Goal: Task Accomplishment & Management: Use online tool/utility

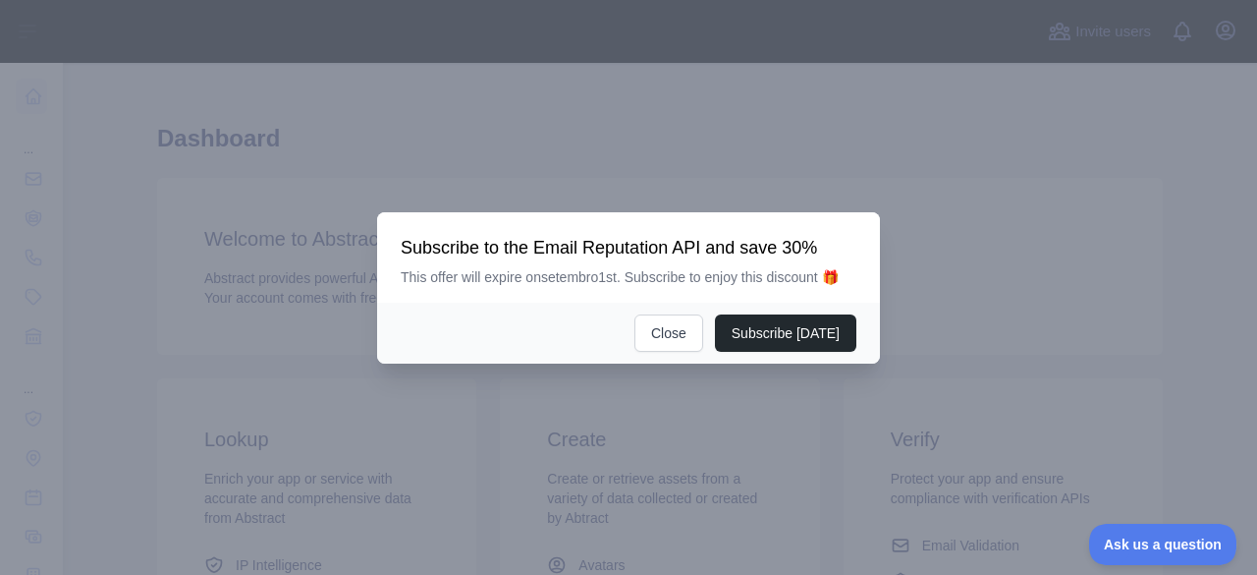
scroll to position [13, 0]
click at [656, 313] on div "Subscribe today Close" at bounding box center [628, 332] width 503 height 61
click at [673, 325] on button "Close" at bounding box center [668, 332] width 69 height 37
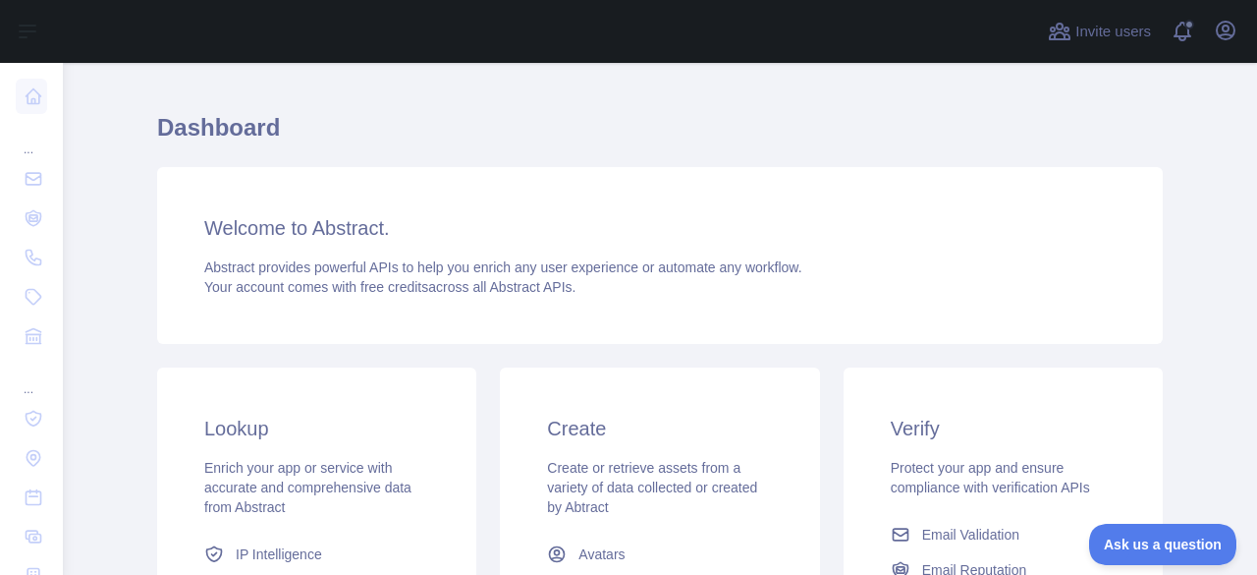
scroll to position [0, 0]
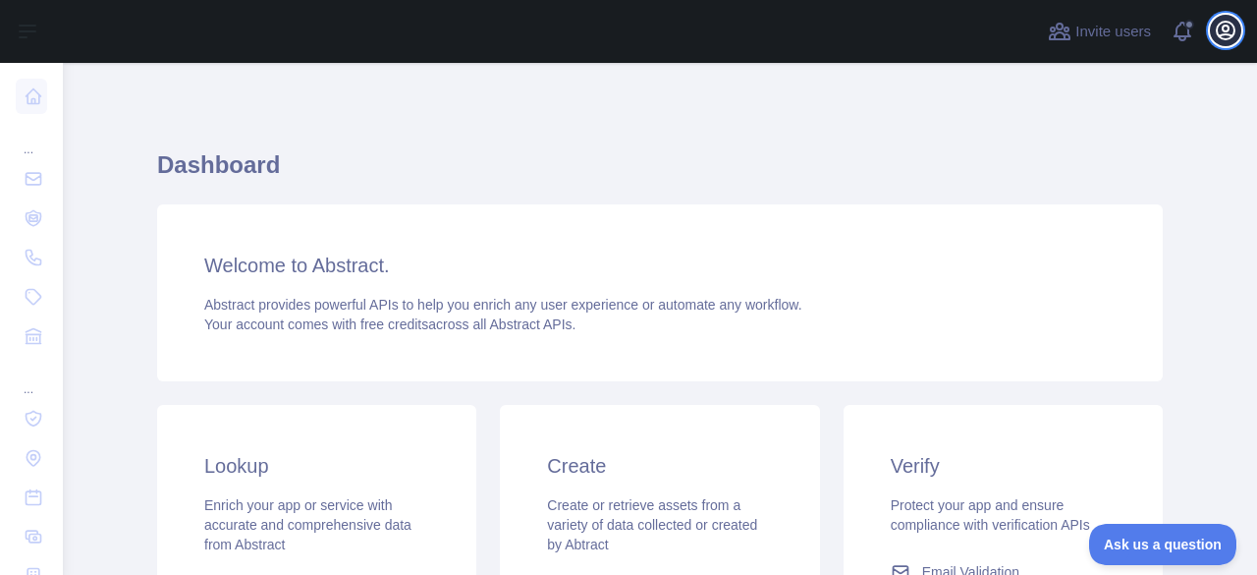
click at [1225, 25] on icon "button" at bounding box center [1226, 31] width 18 height 18
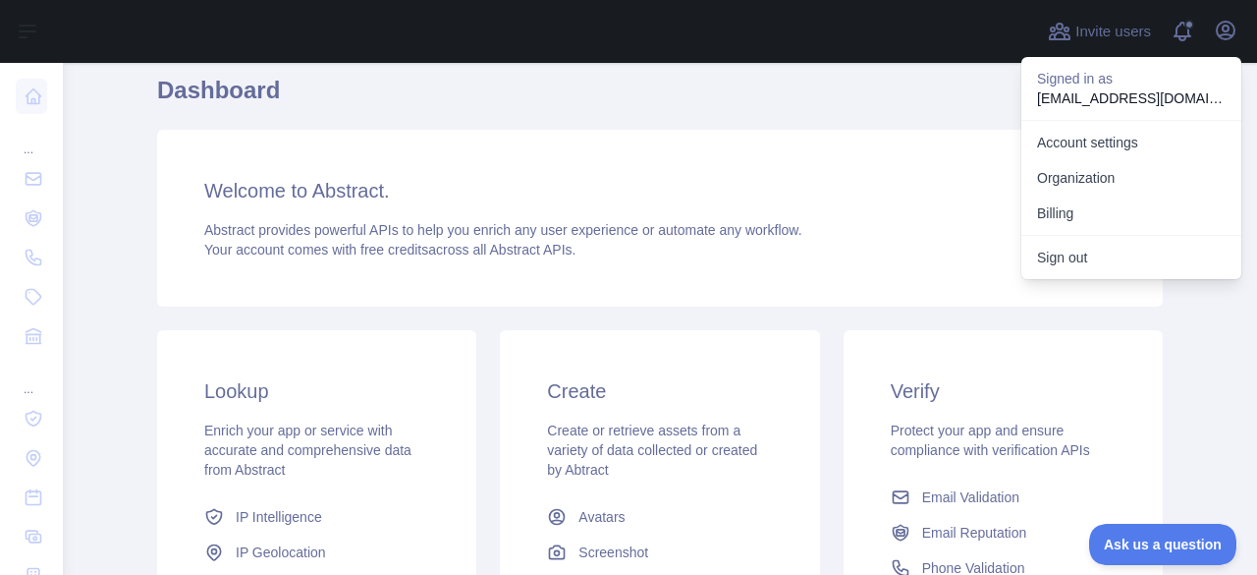
scroll to position [74, 0]
click at [1069, 214] on button "Billing" at bounding box center [1131, 212] width 220 height 35
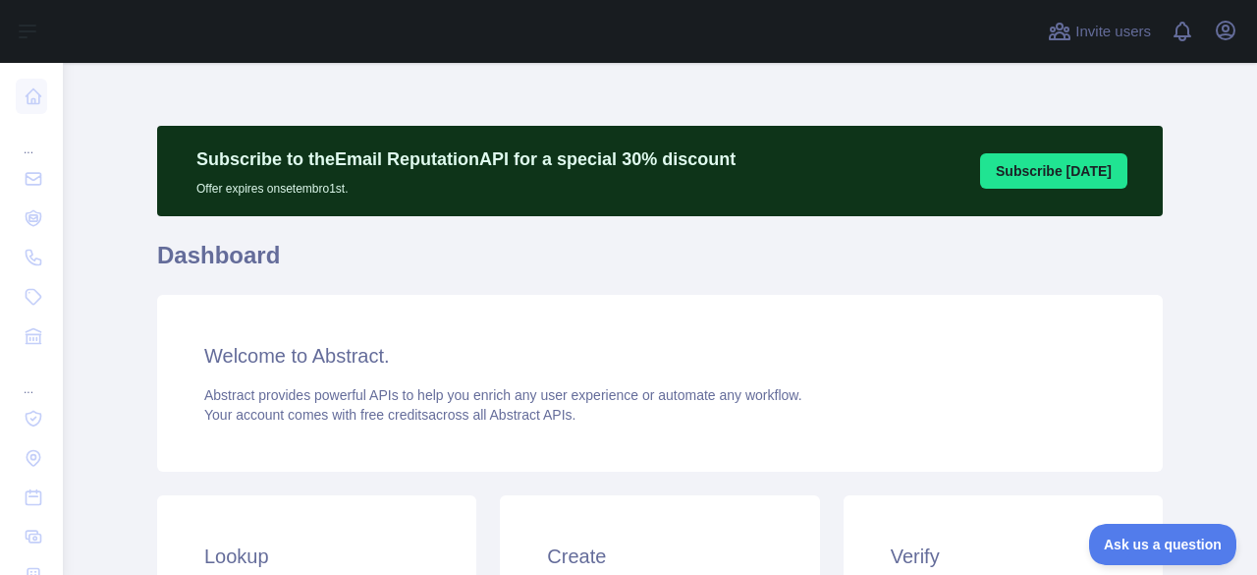
click at [1029, 187] on button "Subscribe today" at bounding box center [1053, 170] width 147 height 35
click at [1029, 174] on button "Subscribe today" at bounding box center [1053, 170] width 147 height 35
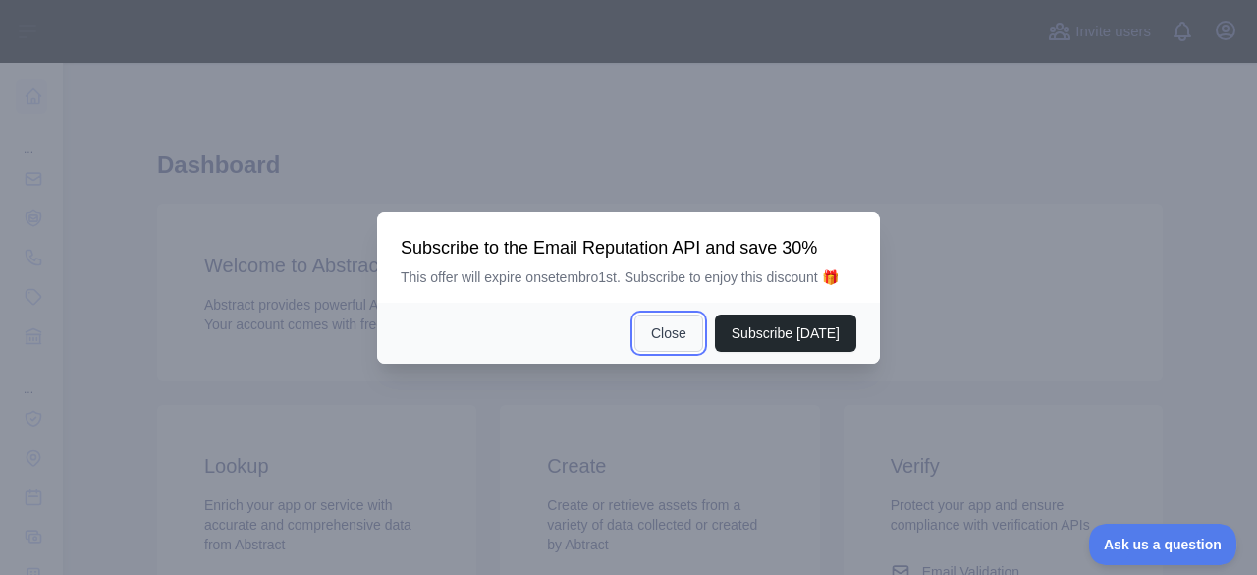
click at [653, 341] on button "Close" at bounding box center [668, 332] width 69 height 37
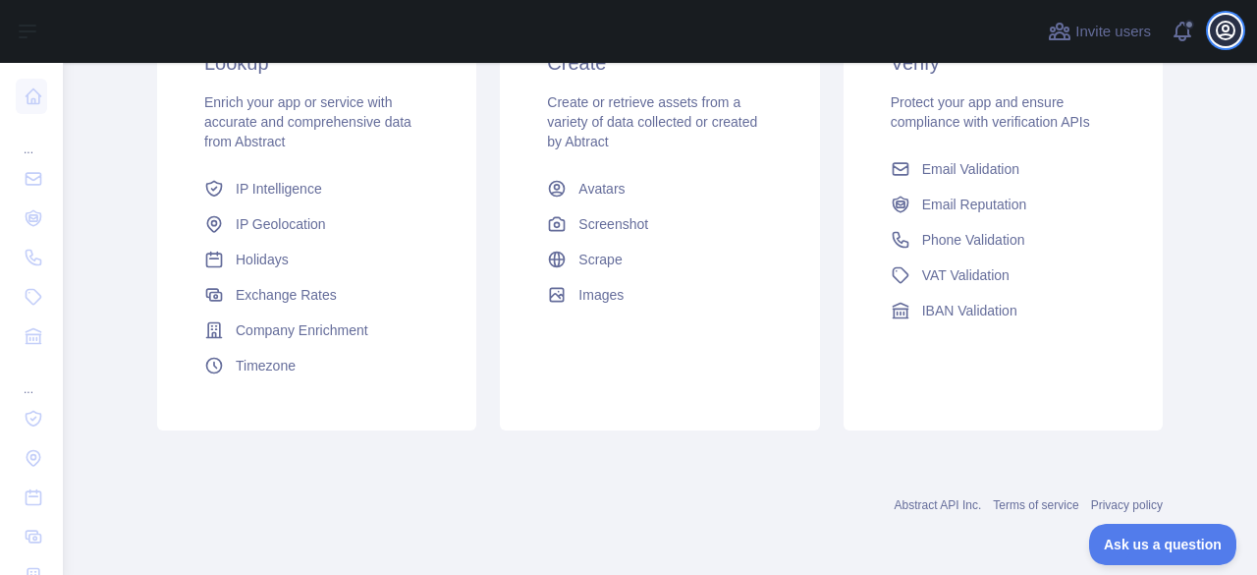
click at [1235, 27] on icon "button" at bounding box center [1226, 31] width 24 height 24
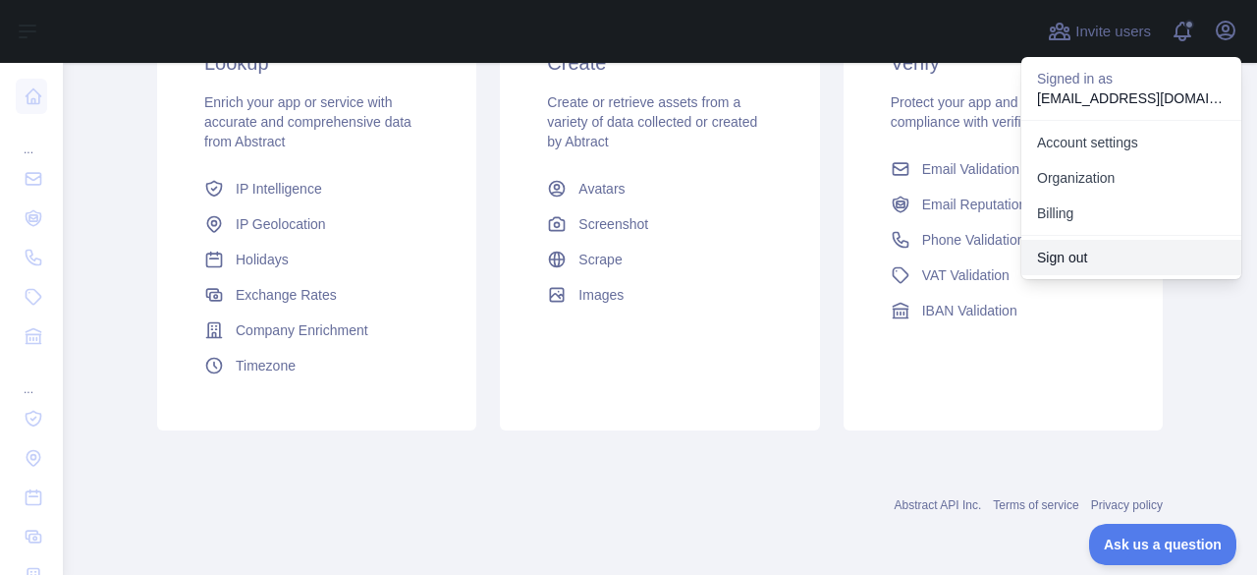
click at [1115, 251] on button "Sign out" at bounding box center [1131, 257] width 220 height 35
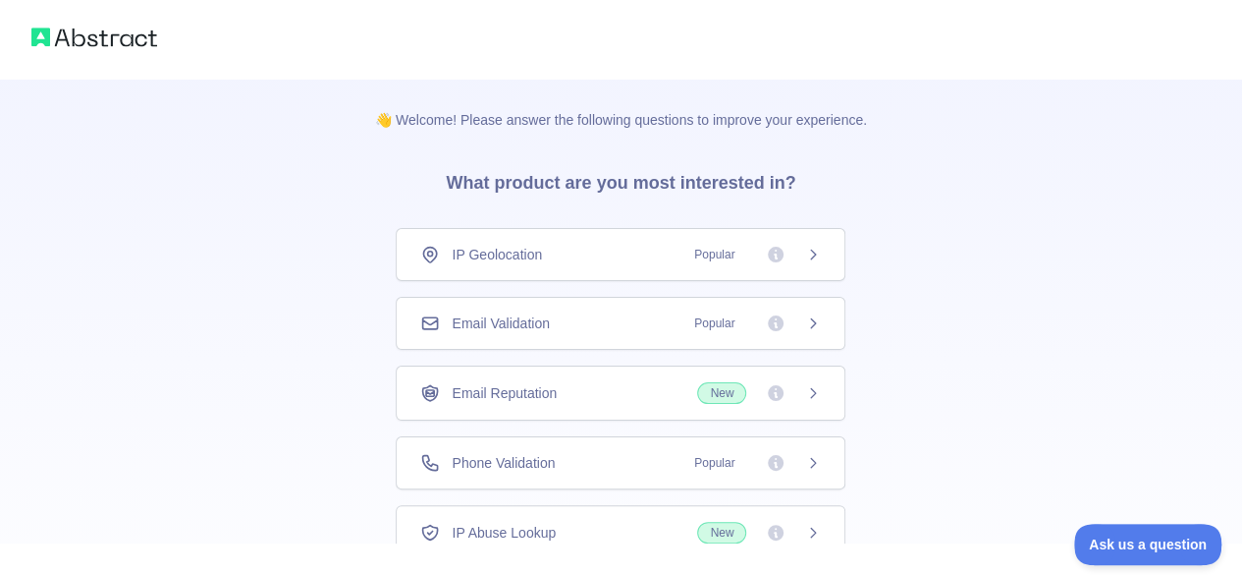
scroll to position [141, 0]
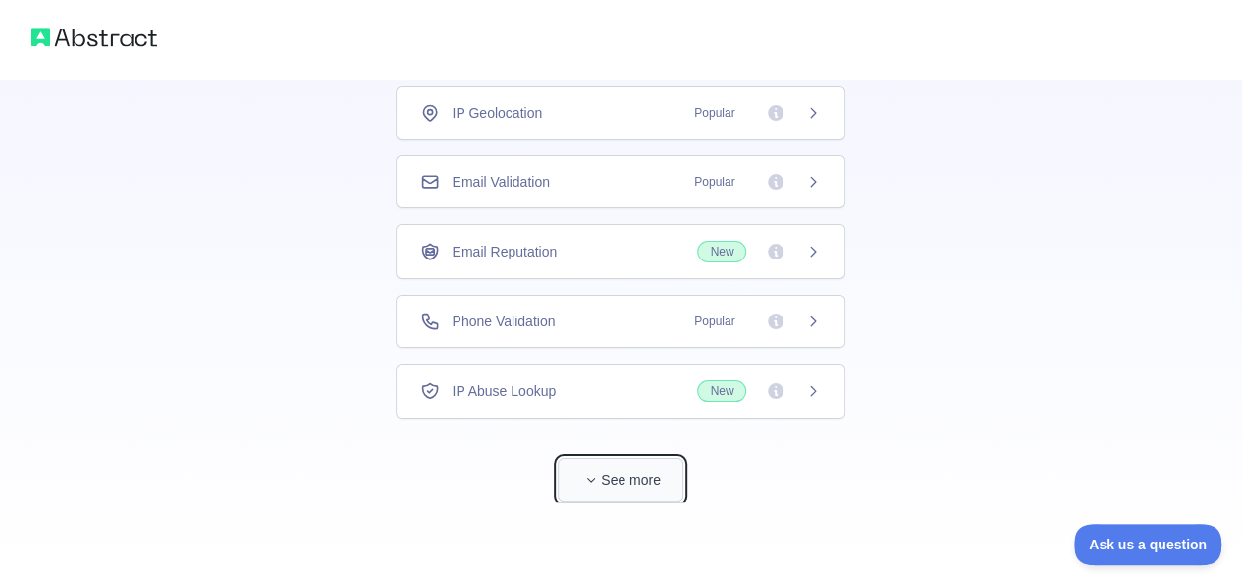
click at [637, 490] on button "See more" at bounding box center [621, 480] width 126 height 44
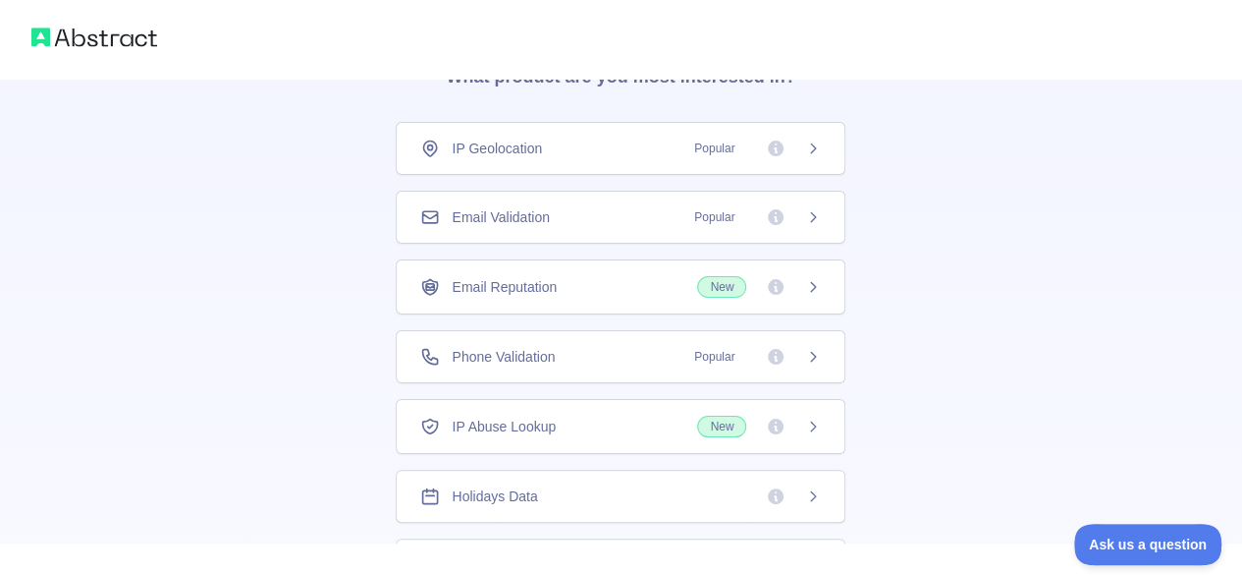
scroll to position [108, 0]
click at [616, 205] on div "Email Validation Popular" at bounding box center [620, 215] width 401 height 20
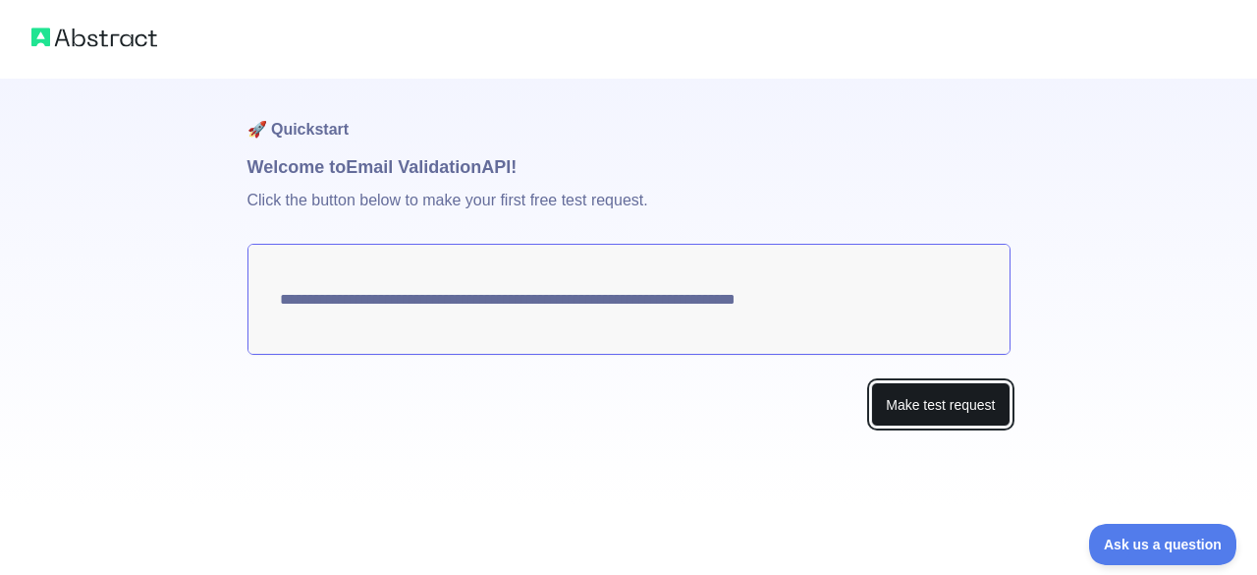
click at [920, 394] on button "Make test request" at bounding box center [940, 404] width 138 height 44
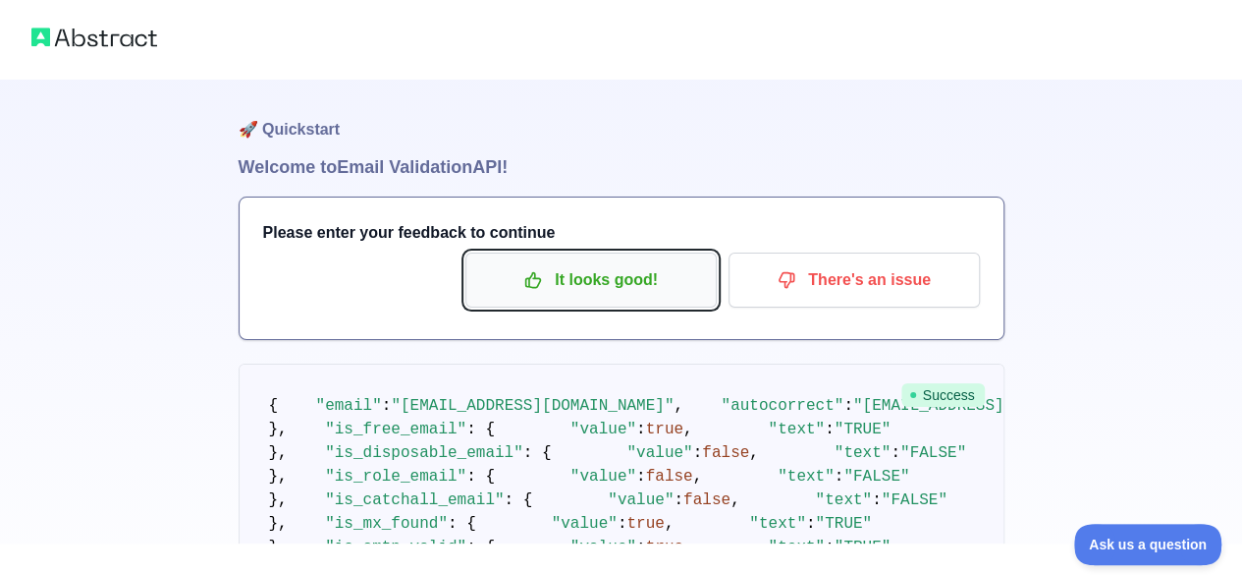
click at [643, 282] on p "It looks good!" at bounding box center [591, 279] width 222 height 33
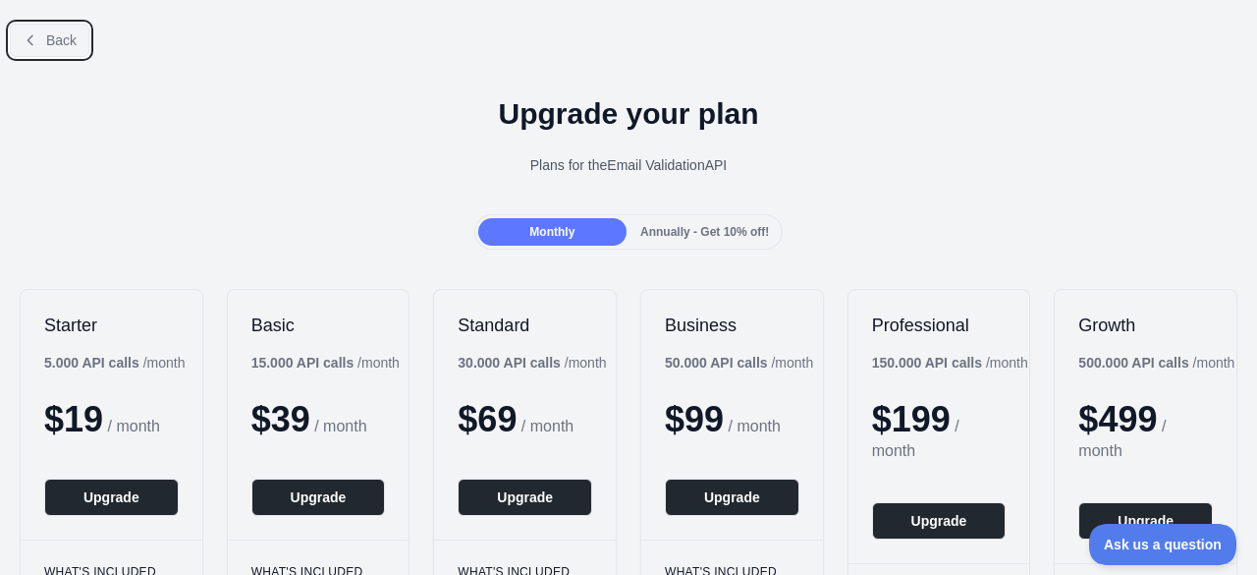
click at [47, 56] on button "Back" at bounding box center [50, 40] width 80 height 33
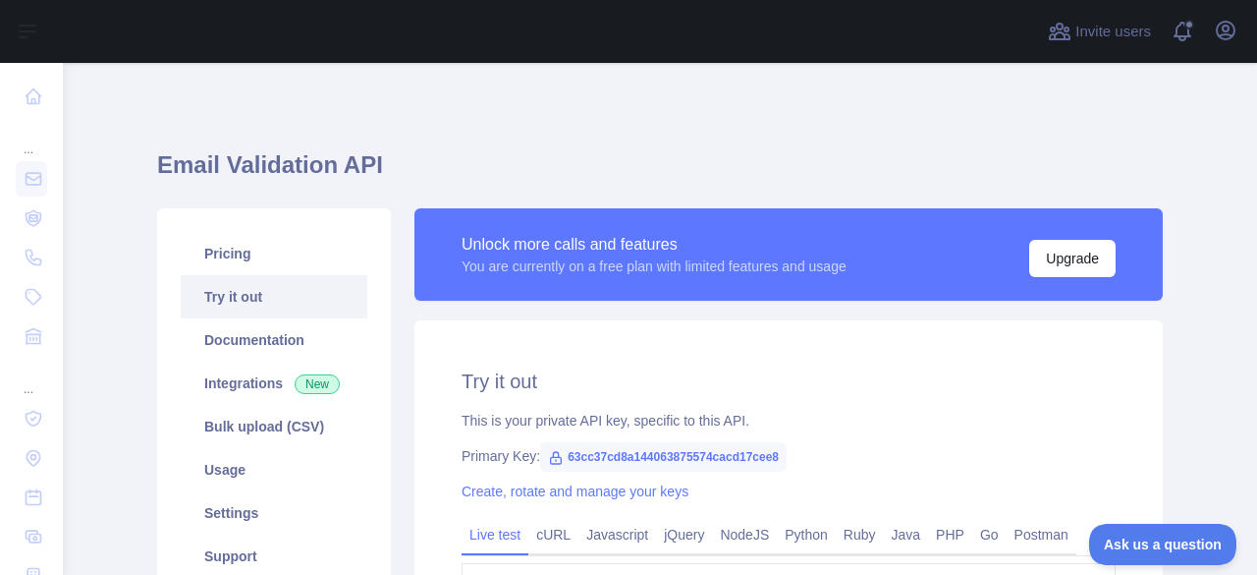
scroll to position [191, 0]
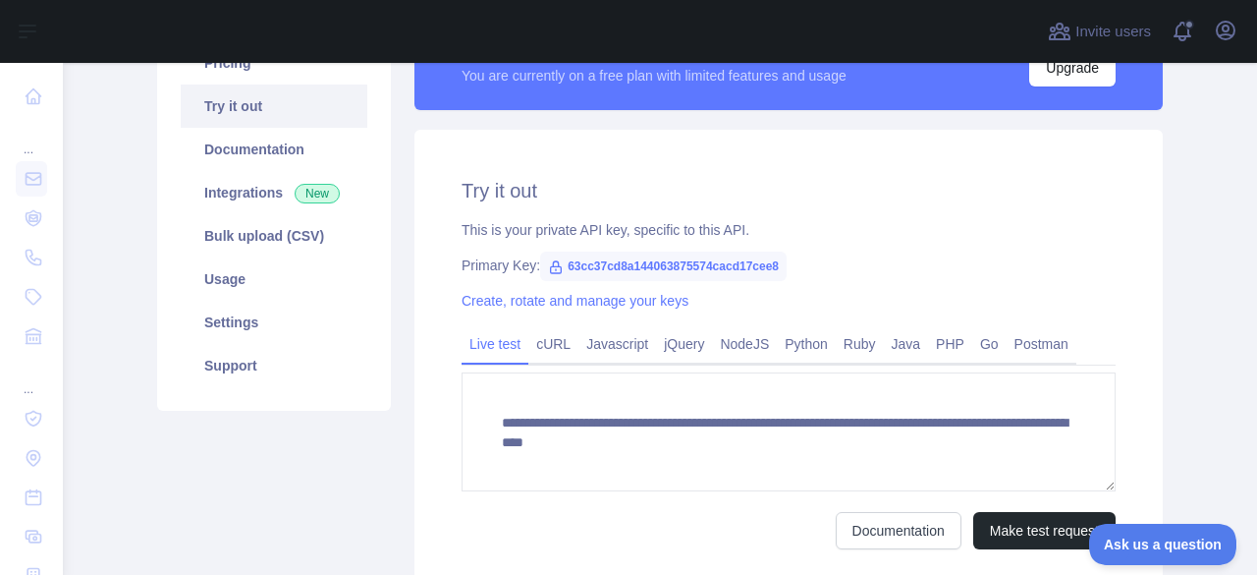
click at [660, 264] on span "63cc37cd8a144063875574cacd17cee8" at bounding box center [663, 265] width 247 height 29
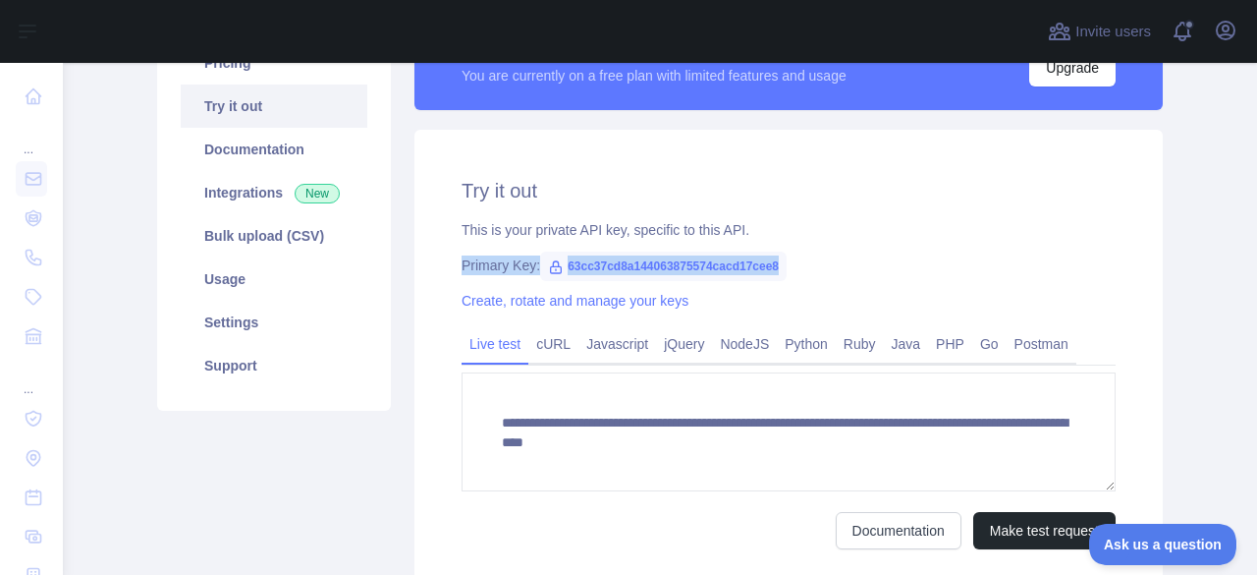
click at [660, 264] on span "63cc37cd8a144063875574cacd17cee8" at bounding box center [663, 265] width 247 height 29
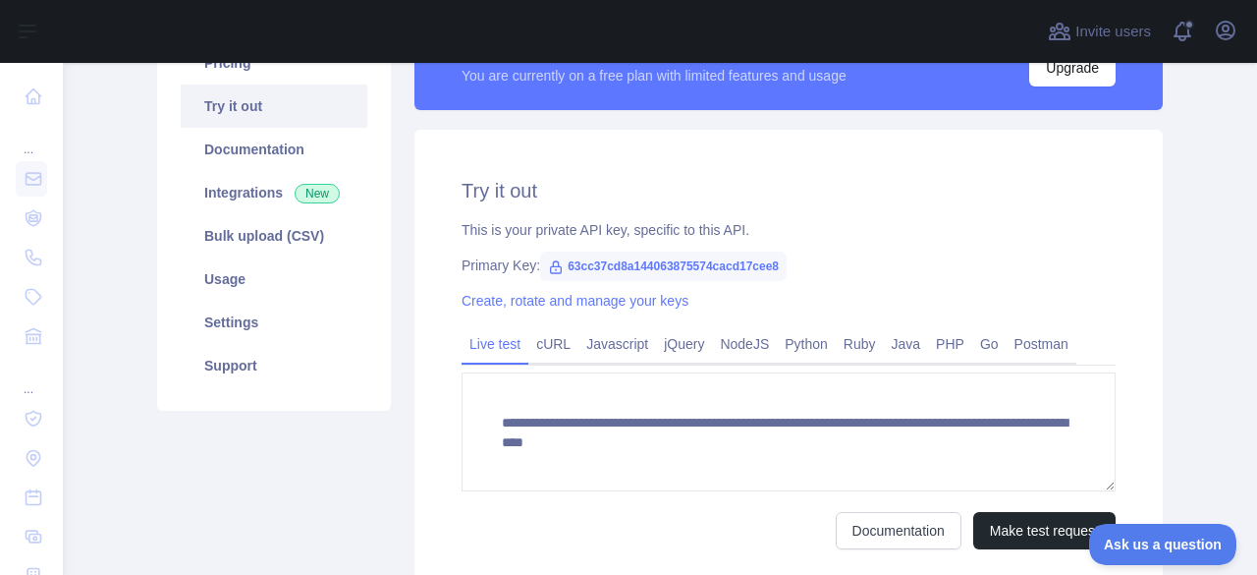
click at [660, 264] on span "63cc37cd8a144063875574cacd17cee8" at bounding box center [663, 265] width 247 height 29
copy span "63cc37cd8a144063875574cacd17cee8"
